Goal: Navigation & Orientation: Go to known website

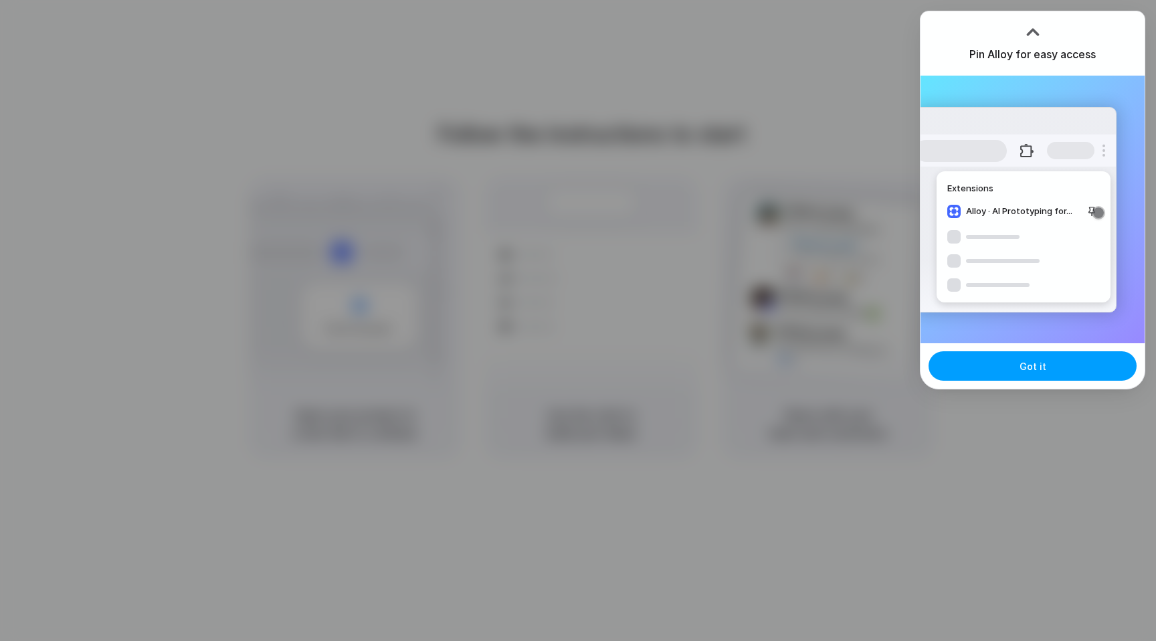
click at [998, 365] on button "Got it" at bounding box center [1033, 365] width 208 height 29
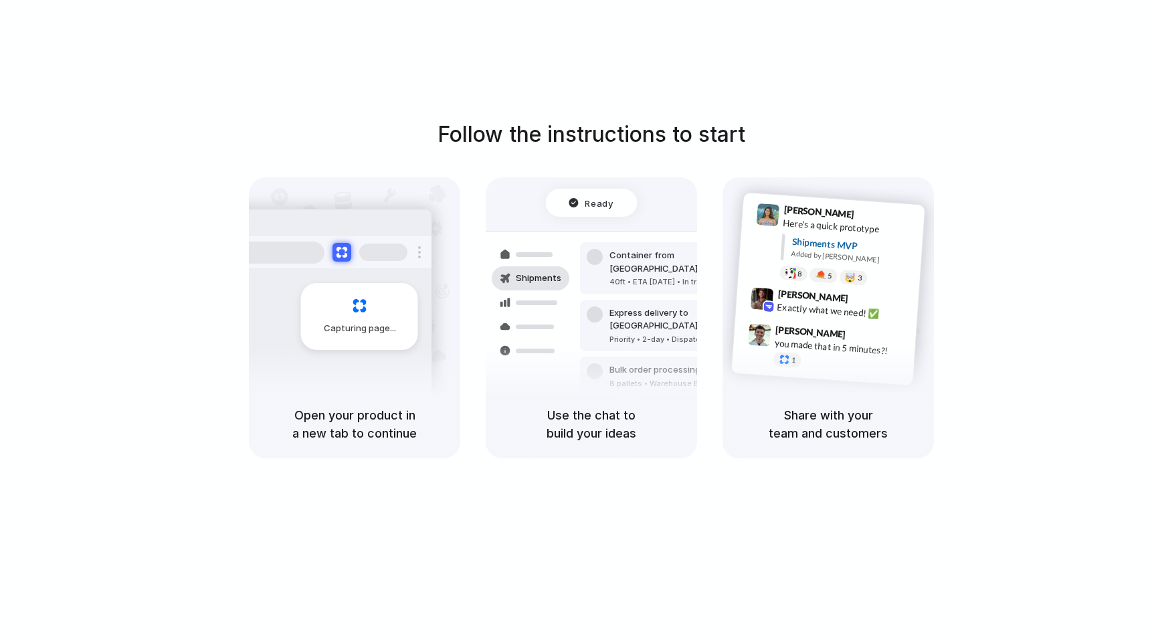
click at [348, 323] on span "Capturing page" at bounding box center [361, 328] width 74 height 13
